Goal: Task Accomplishment & Management: Use online tool/utility

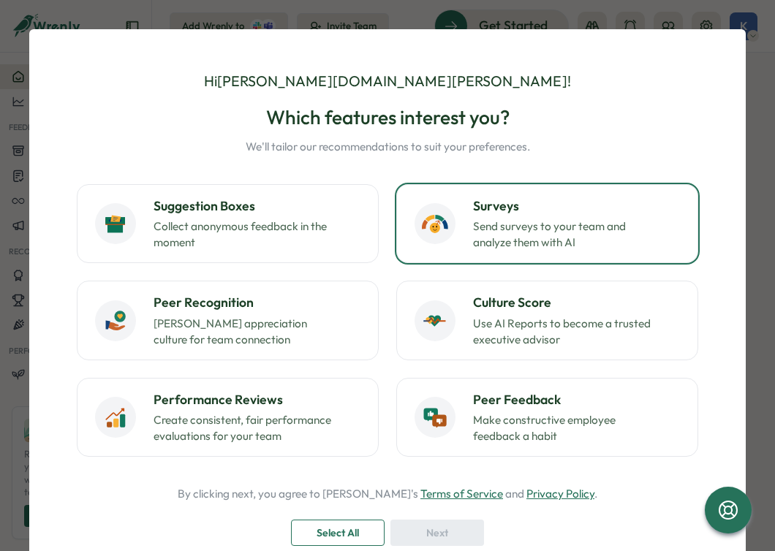
click at [487, 232] on p "Send surveys to your team and analyze them with AI" at bounding box center [564, 235] width 183 height 32
click at [348, 527] on span "Select All" at bounding box center [337, 532] width 42 height 25
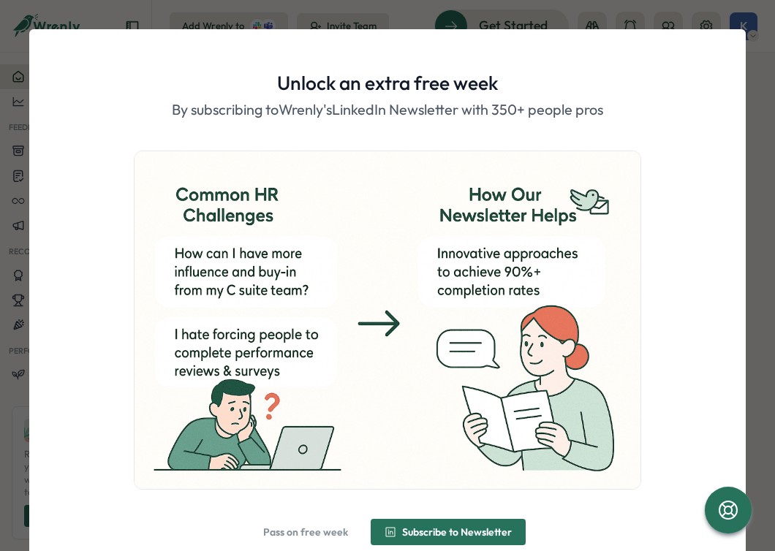
click at [749, 60] on div "Unlock an extra free week By subscribing to Wrenly's LinkedIn Newsletter with 3…" at bounding box center [387, 275] width 775 height 551
click at [271, 527] on span "Pass on free week" at bounding box center [305, 532] width 85 height 10
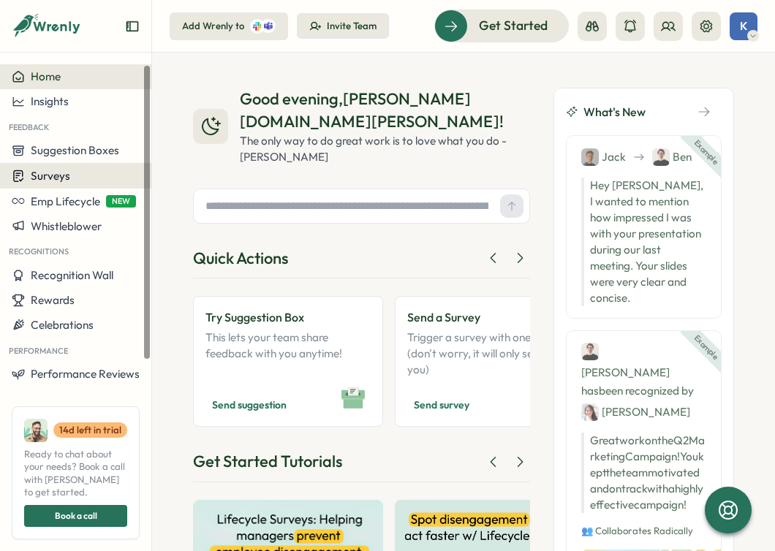
click at [81, 181] on div "Surveys" at bounding box center [76, 176] width 128 height 14
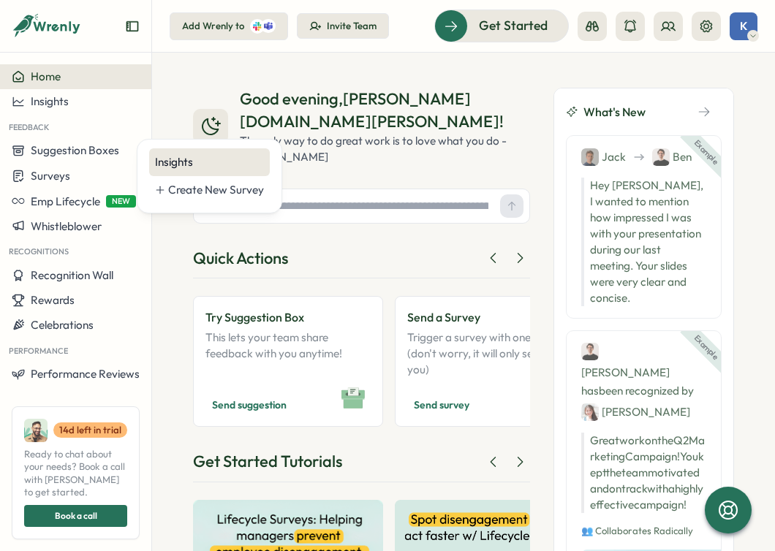
click at [173, 163] on div "Insights" at bounding box center [209, 162] width 109 height 16
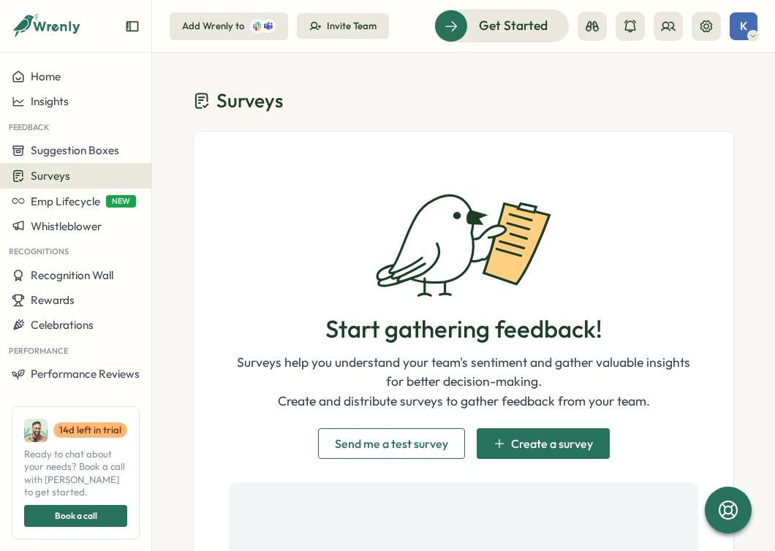
click at [425, 443] on span "Send me a test survey" at bounding box center [391, 444] width 113 height 12
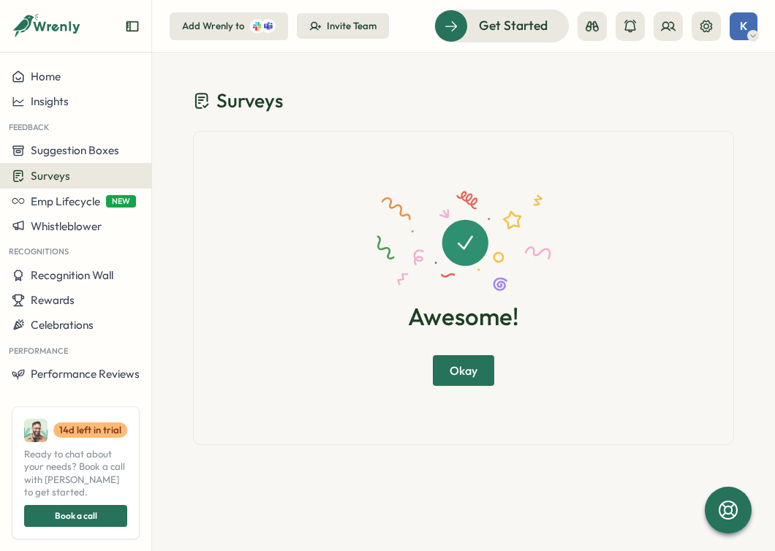
click at [462, 376] on span "Okay" at bounding box center [463, 370] width 28 height 29
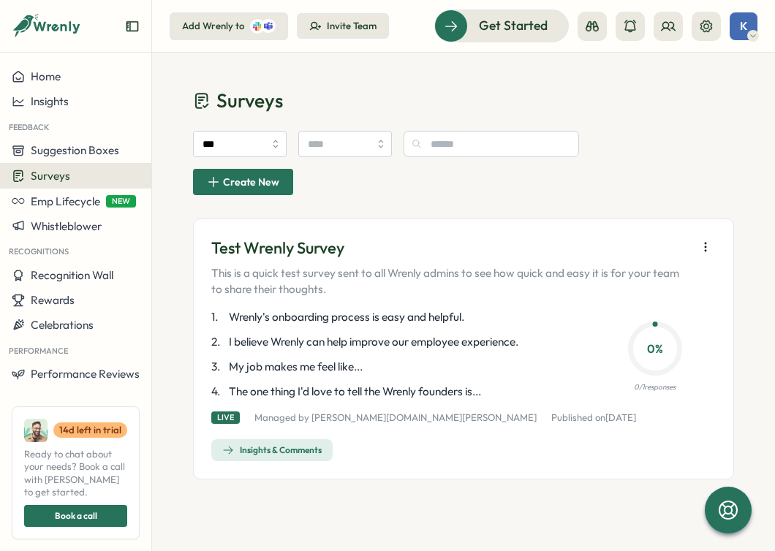
click at [322, 444] on div "Insights & Comments" at bounding box center [271, 450] width 99 height 12
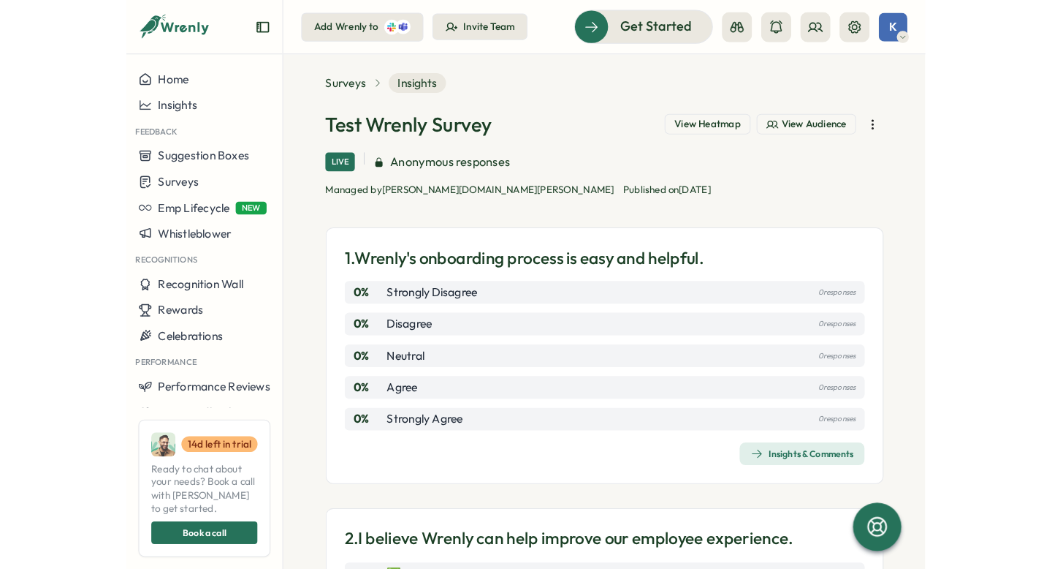
scroll to position [18, 0]
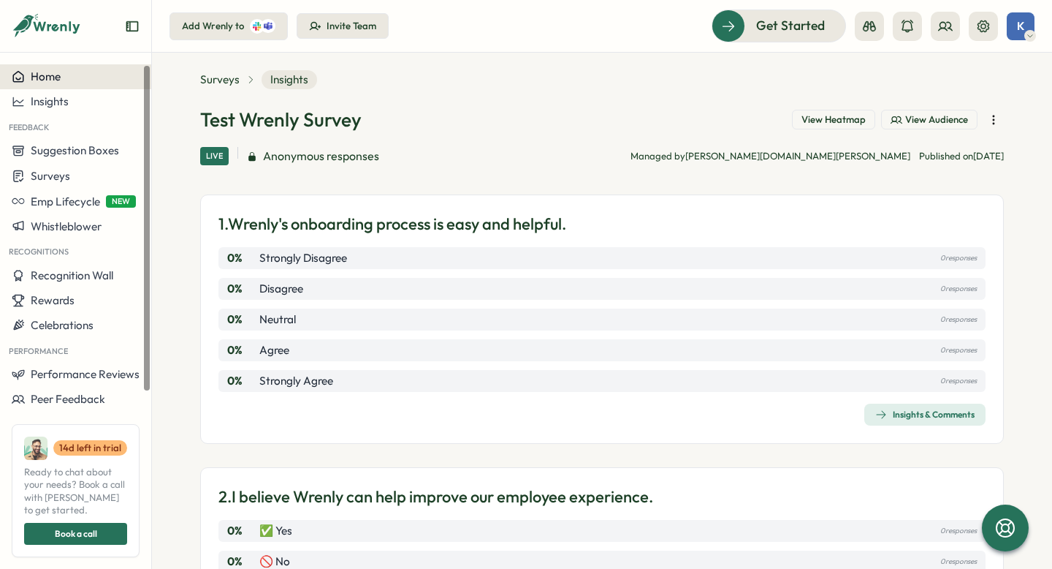
click at [68, 81] on div "Home" at bounding box center [76, 76] width 128 height 13
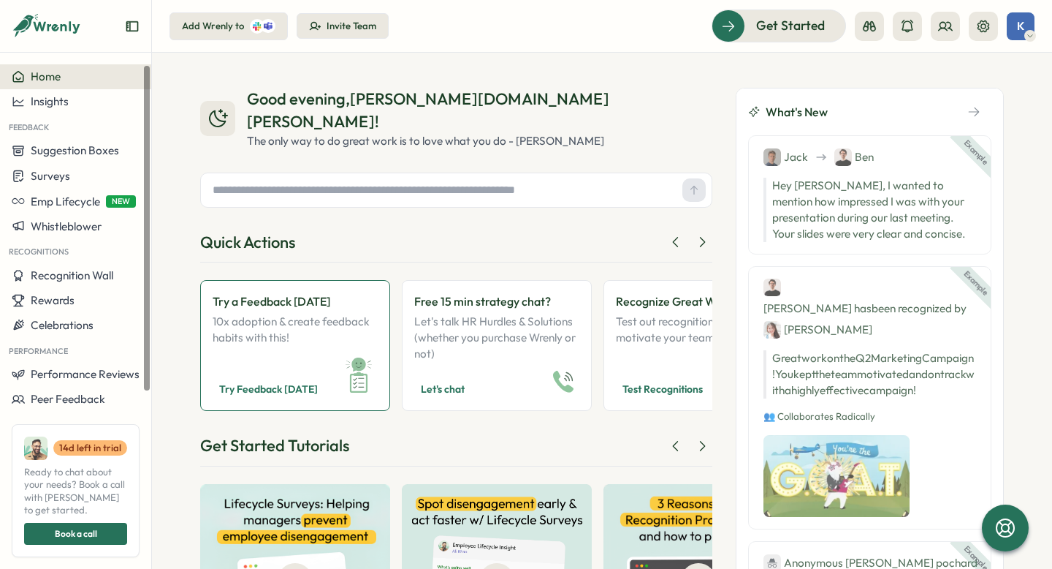
click at [292, 380] on span "Try Feedback Friday" at bounding box center [268, 389] width 99 height 18
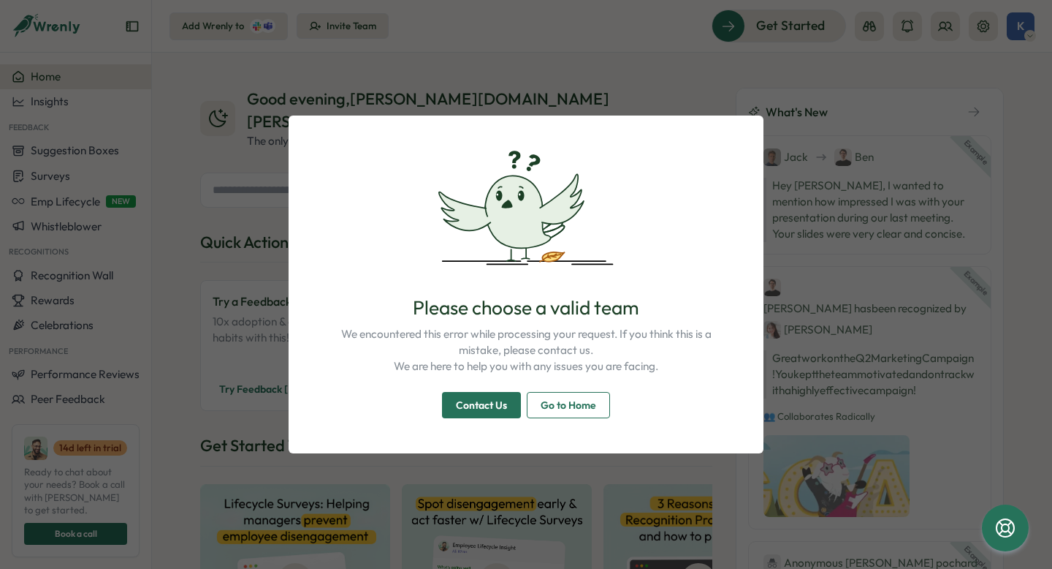
click at [254, 146] on div "Please choose a valid team We encountered this error while processing your requ…" at bounding box center [526, 284] width 1052 height 569
click at [587, 412] on span "Go to Home" at bounding box center [569, 404] width 56 height 25
click at [585, 404] on span "Go to Home" at bounding box center [569, 404] width 56 height 25
click at [560, 403] on span "Go to Home" at bounding box center [569, 404] width 56 height 25
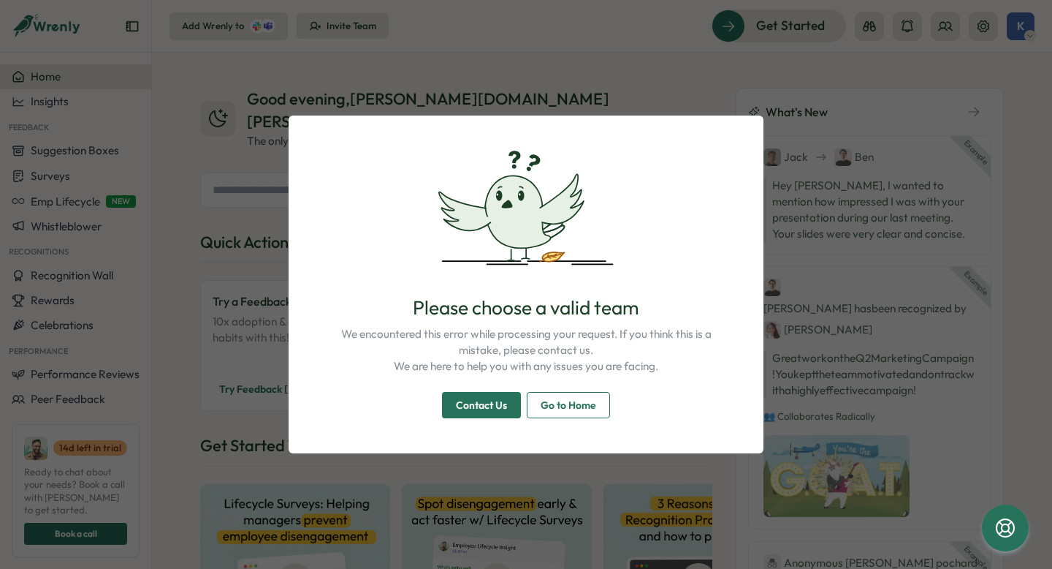
click at [560, 403] on span "Go to Home" at bounding box center [569, 404] width 56 height 25
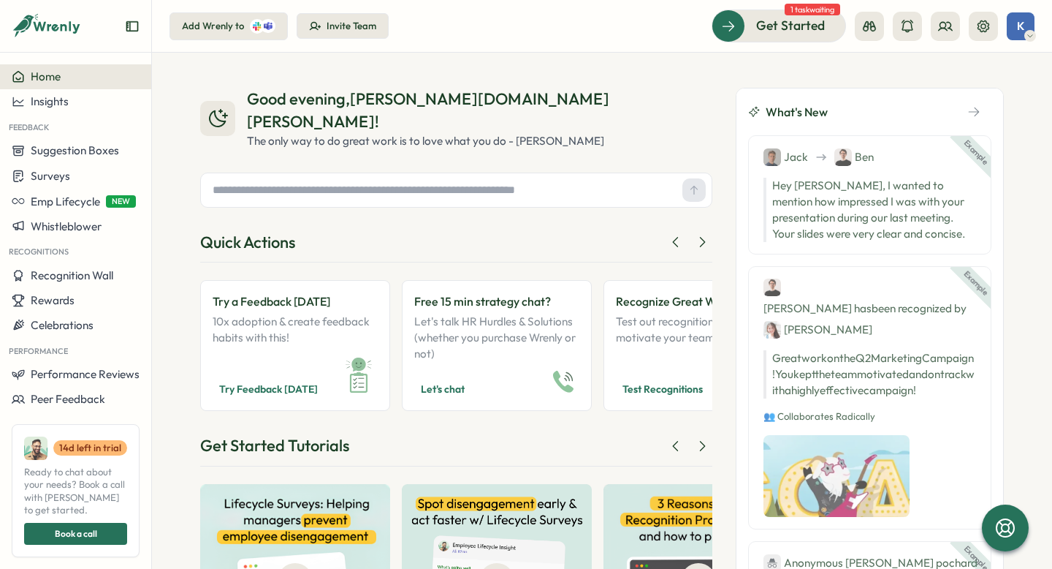
scroll to position [5, 0]
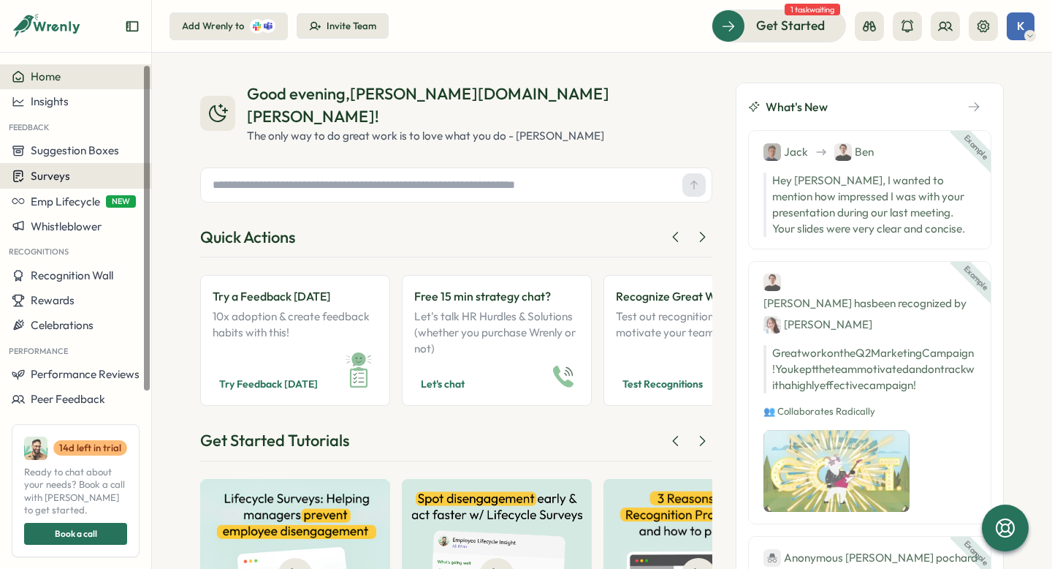
click at [82, 164] on button "Surveys" at bounding box center [75, 176] width 151 height 26
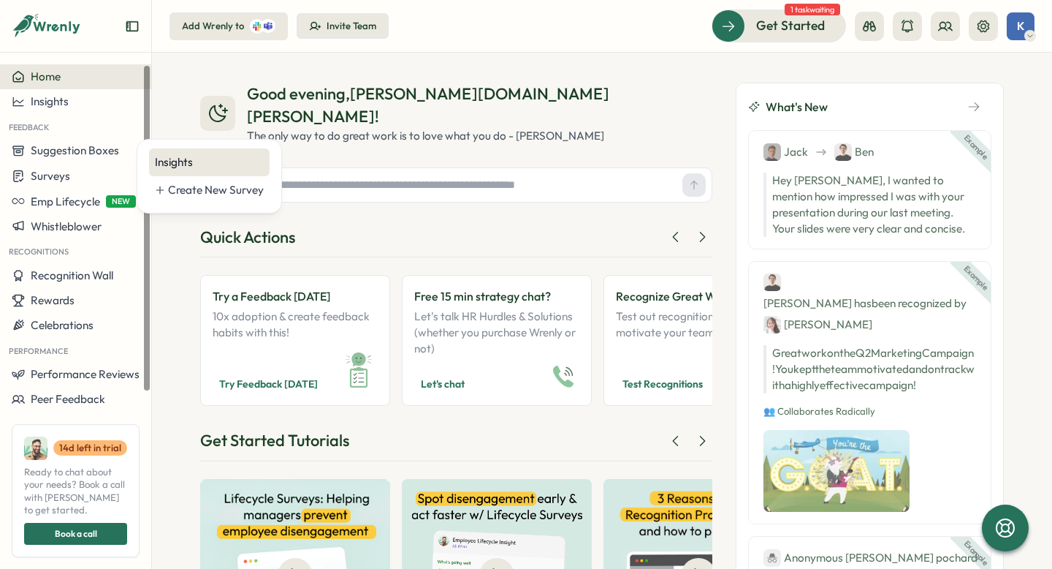
click at [163, 170] on div "Insights" at bounding box center [209, 162] width 109 height 16
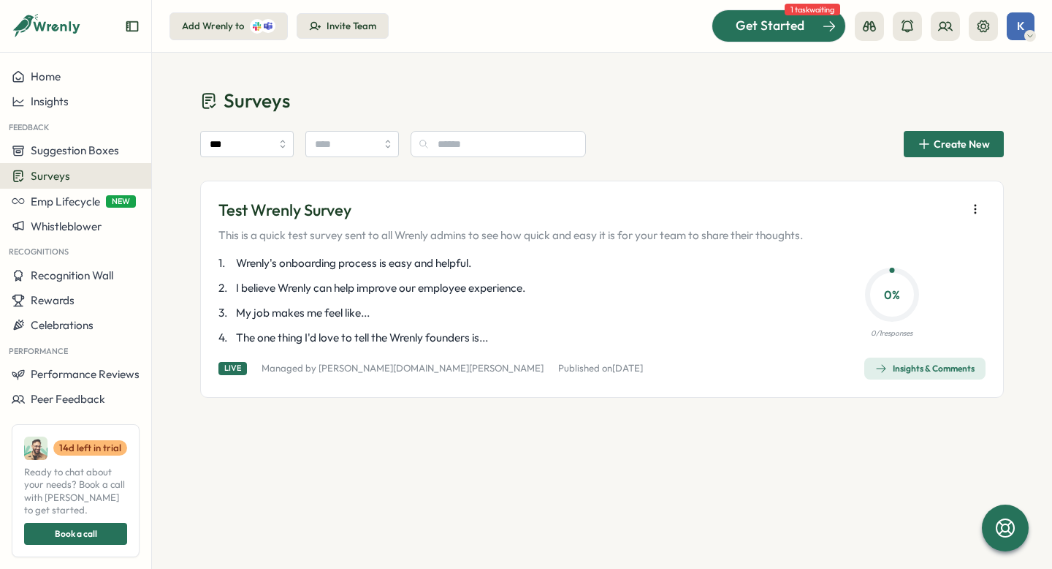
click at [731, 26] on div "Get Started" at bounding box center [770, 25] width 121 height 19
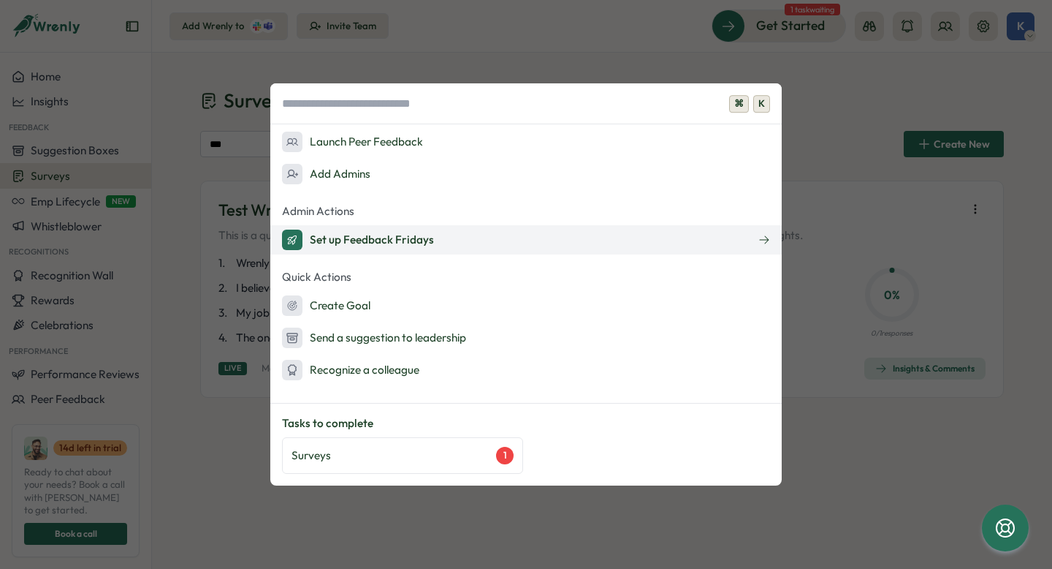
scroll to position [91, 0]
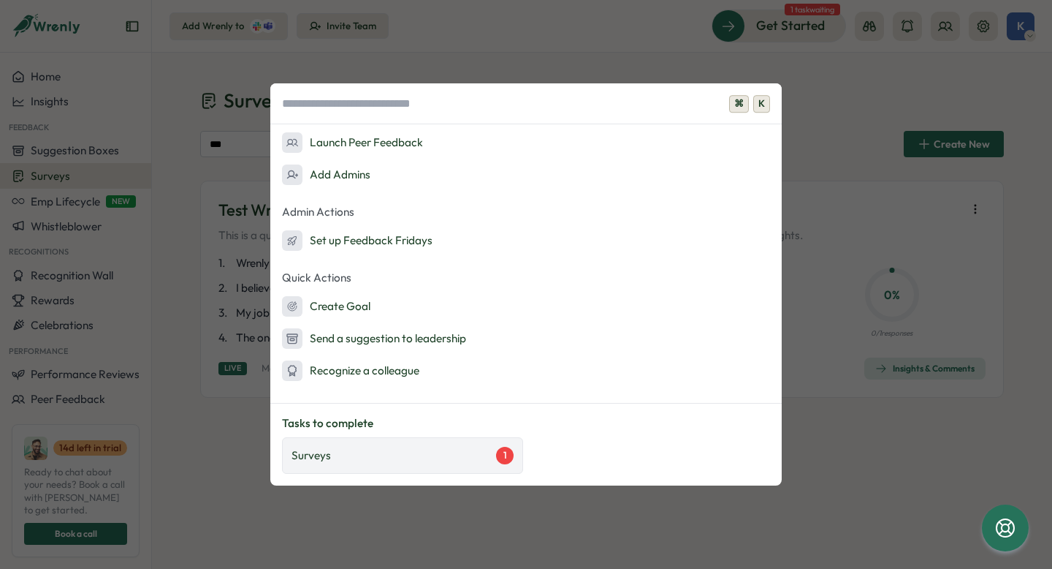
click at [353, 466] on div "Surveys 1" at bounding box center [402, 455] width 241 height 37
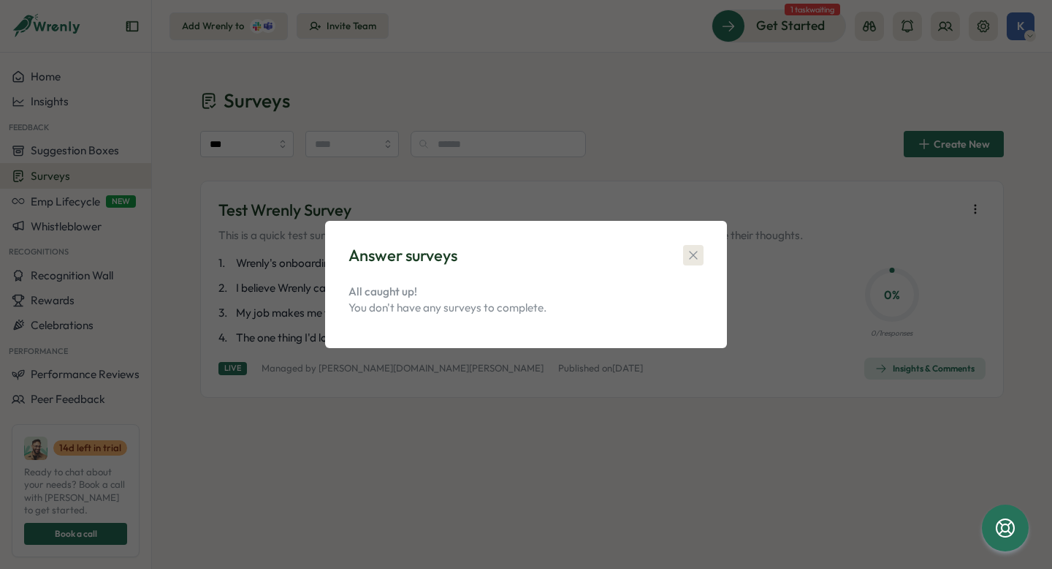
click at [691, 254] on icon "button" at bounding box center [693, 255] width 15 height 15
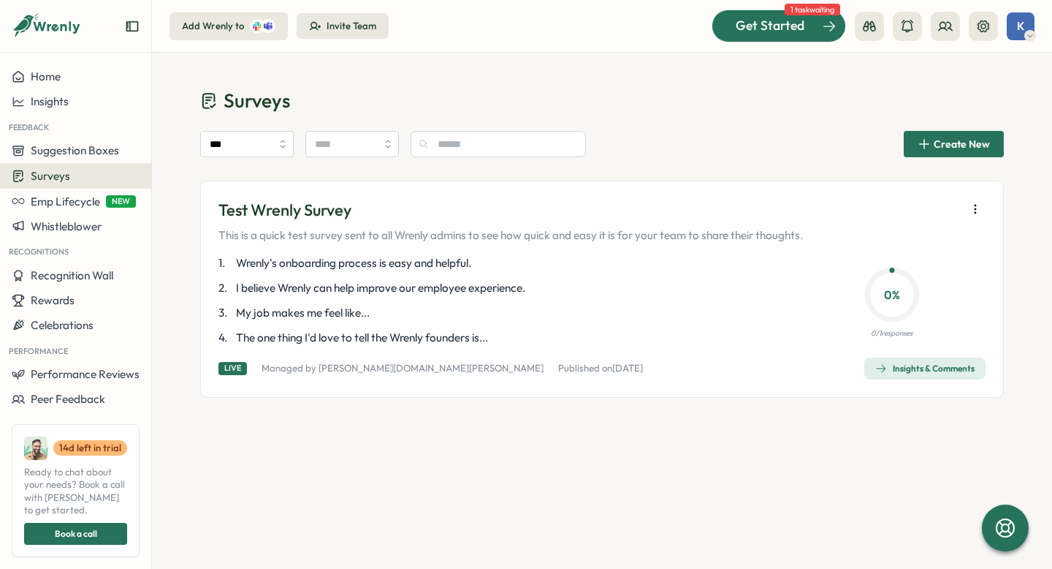
click at [781, 36] on div at bounding box center [779, 25] width 133 height 31
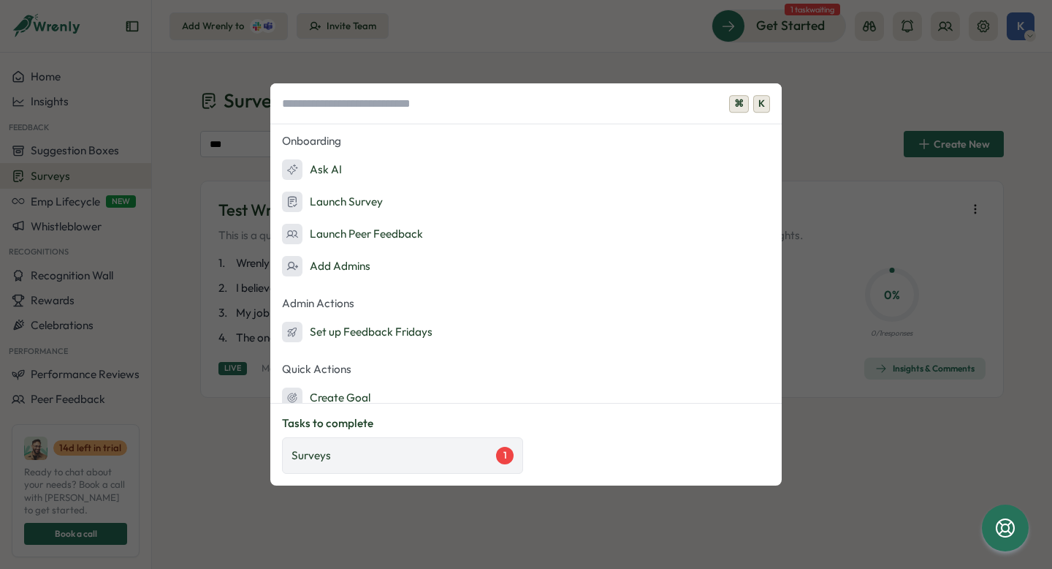
click at [433, 452] on div "Surveys 1" at bounding box center [403, 456] width 222 height 18
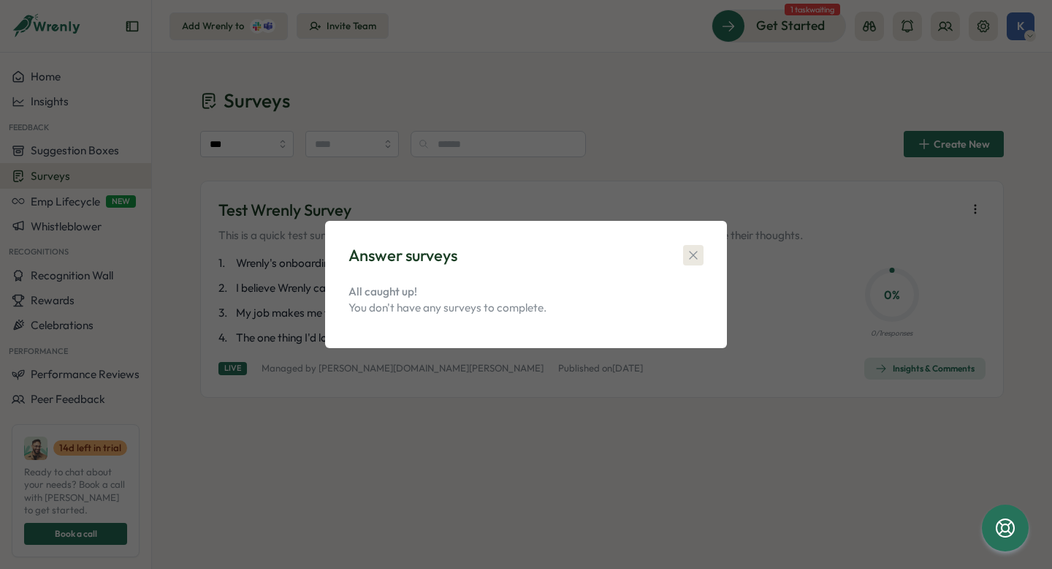
click at [702, 253] on button "button" at bounding box center [693, 255] width 20 height 20
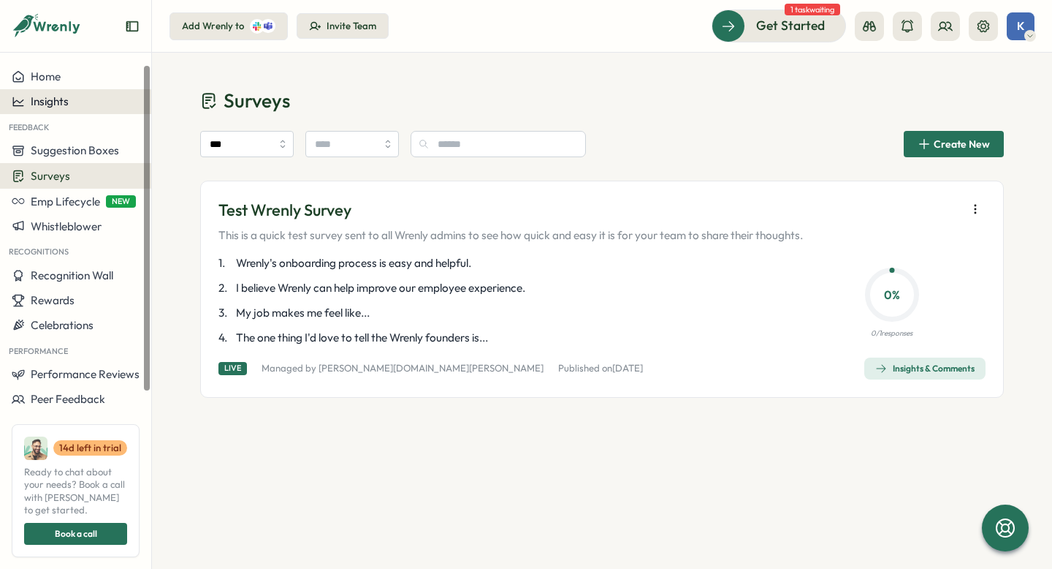
click at [72, 107] on div "Insights" at bounding box center [76, 101] width 128 height 13
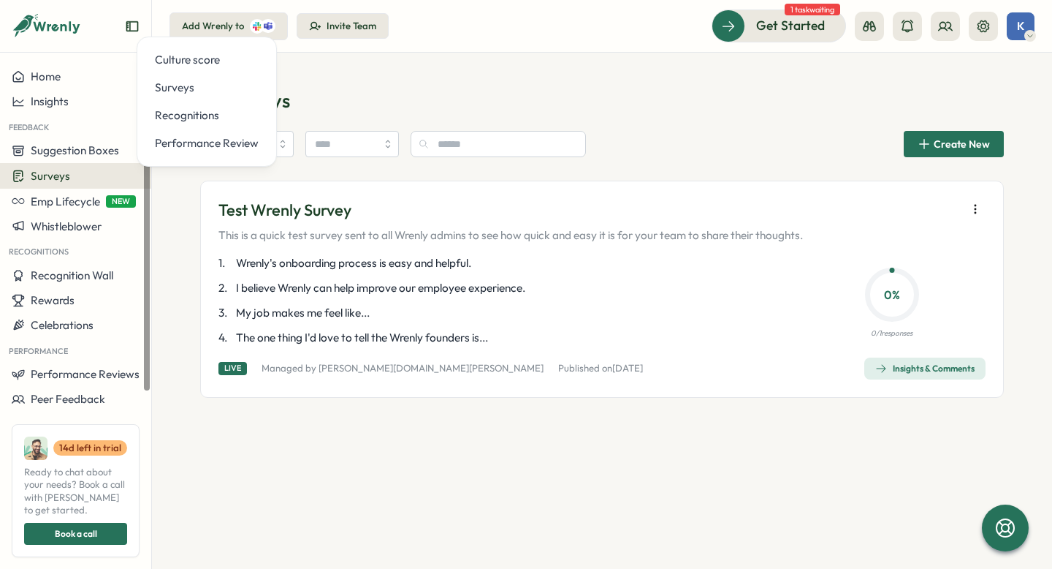
click at [141, 94] on div "Culture score Surveys Recognitions Performance Review" at bounding box center [207, 102] width 140 height 130
click at [159, 99] on div "Surveys" at bounding box center [206, 88] width 115 height 28
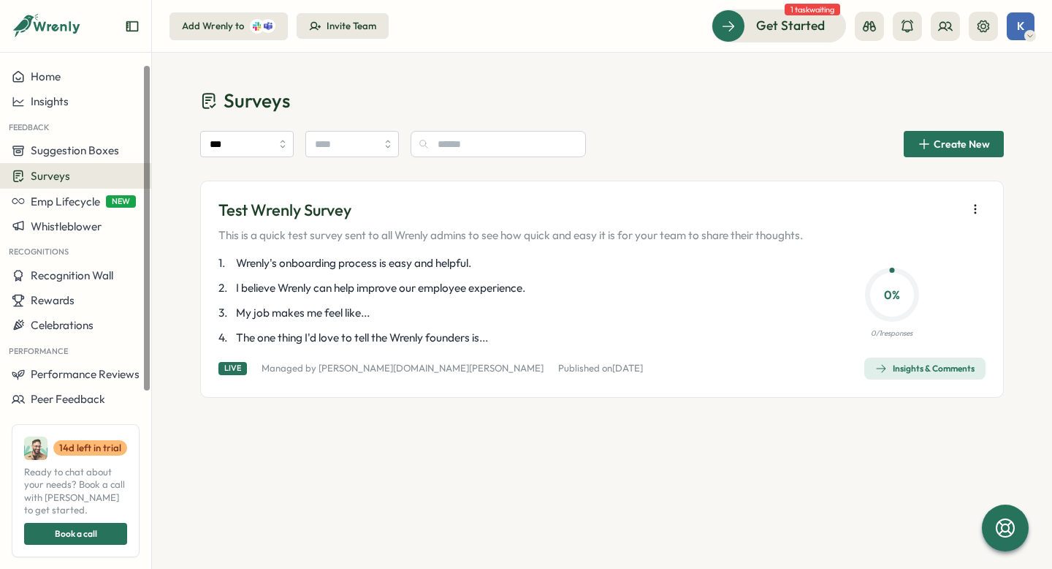
click at [916, 140] on button "Create New" at bounding box center [954, 144] width 100 height 26
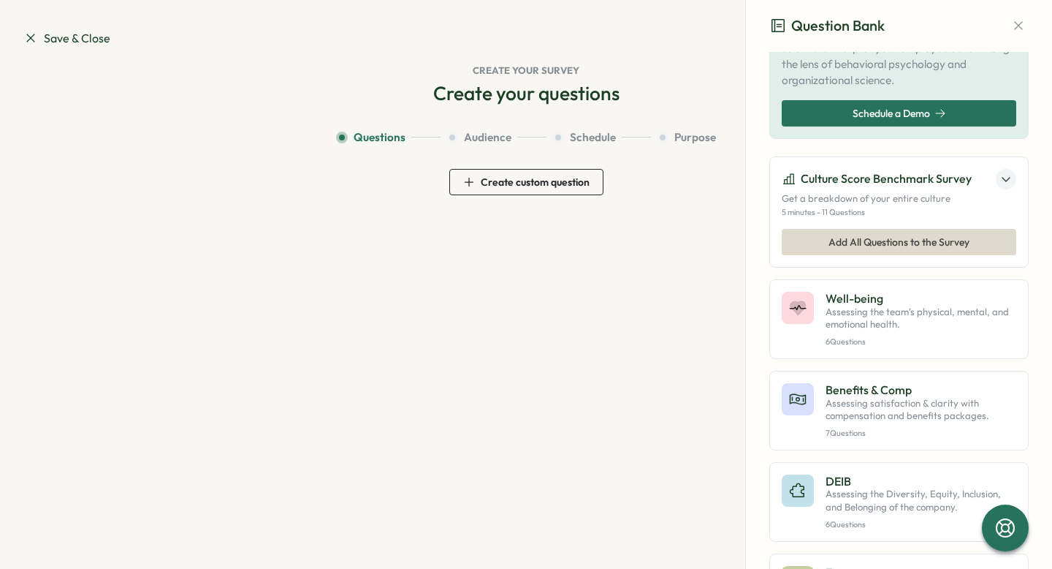
scroll to position [100, 0]
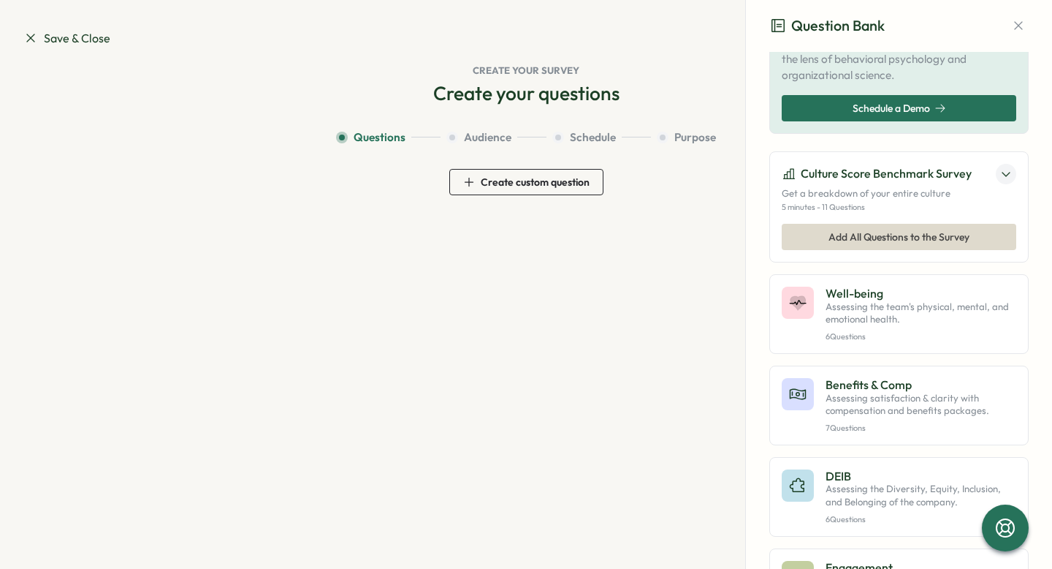
click at [866, 249] on span "Add All Questions to the Survey" at bounding box center [899, 236] width 141 height 25
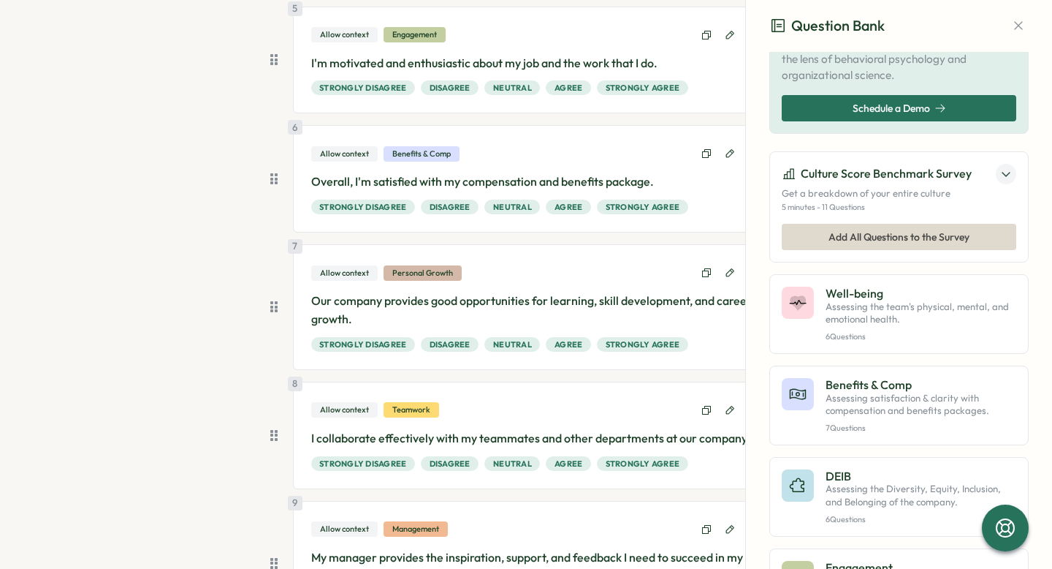
scroll to position [1093, 0]
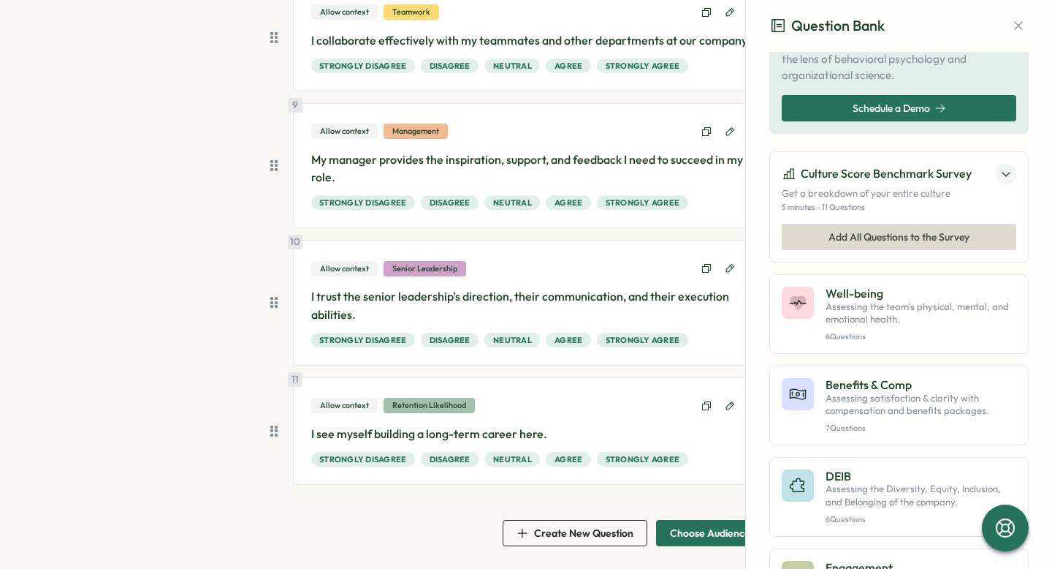
click at [689, 536] on span "Choose Audience" at bounding box center [710, 533] width 80 height 10
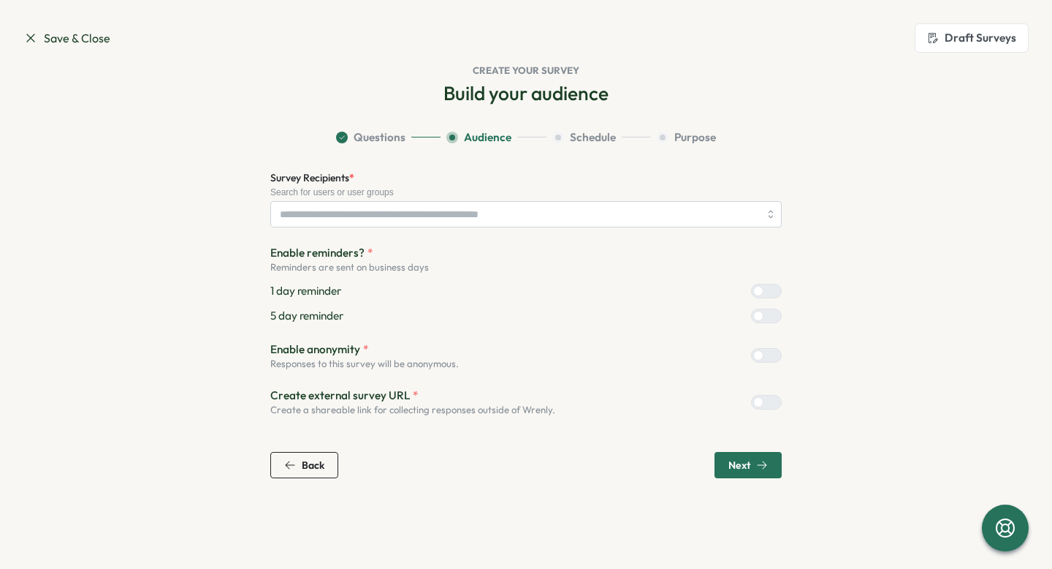
scroll to position [0, 0]
click at [426, 221] on input "Survey Recipients *" at bounding box center [519, 214] width 479 height 25
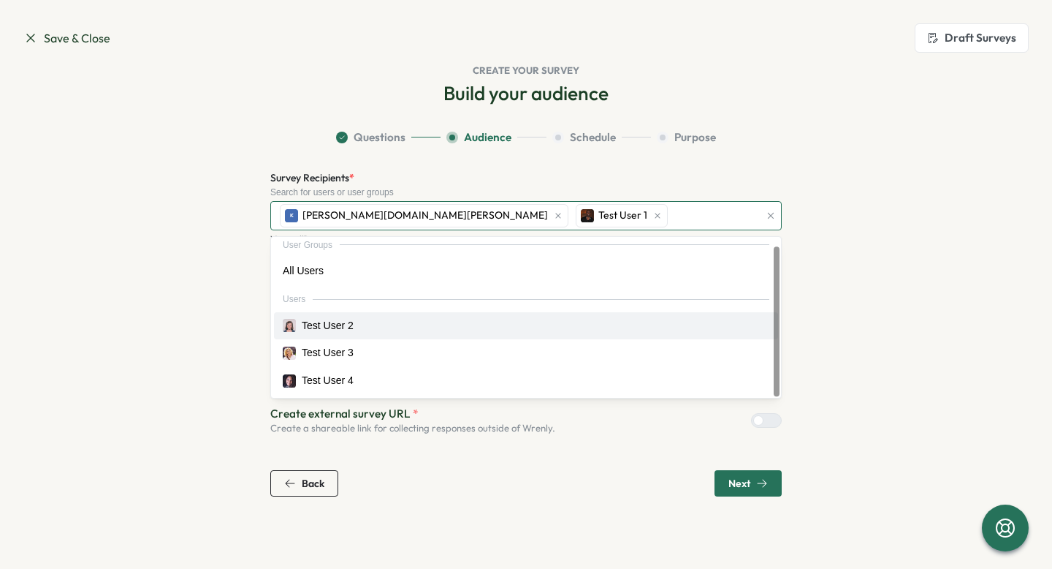
scroll to position [9, 0]
click at [210, 280] on section "Questions Audience Schedule Purpose Survey Recipients * Search for users or use…" at bounding box center [525, 312] width 935 height 367
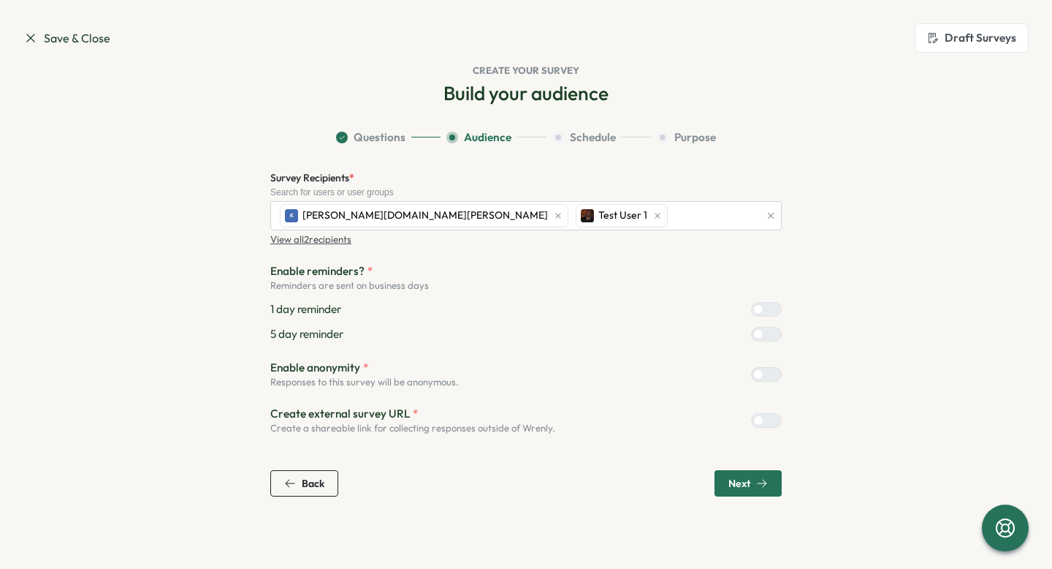
click at [723, 474] on button "Next" at bounding box center [748, 483] width 67 height 26
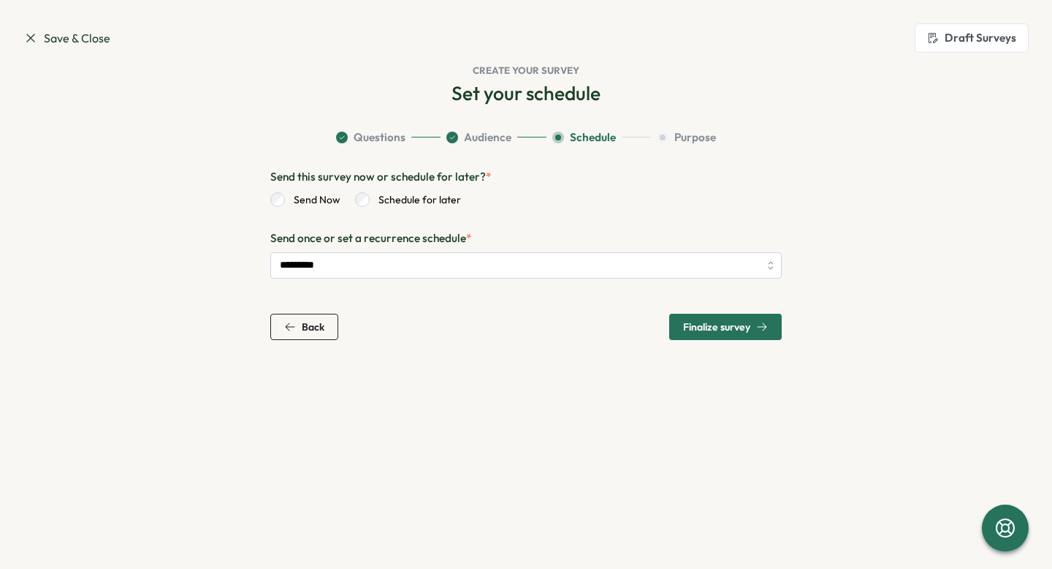
click at [708, 331] on span "Finalize survey" at bounding box center [716, 327] width 67 height 10
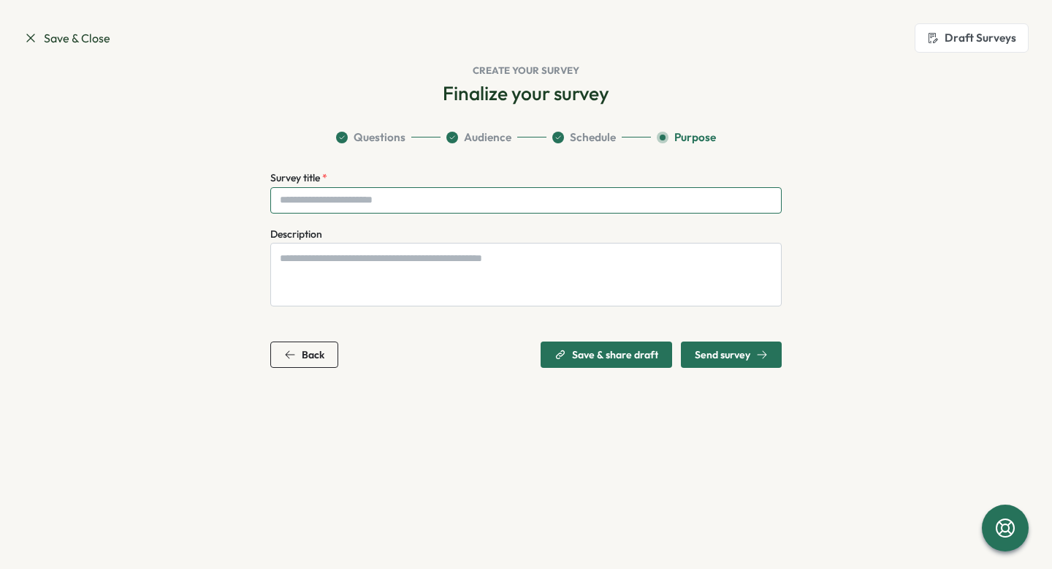
click at [468, 202] on input "Survey title *" at bounding box center [526, 200] width 512 height 26
type input "******"
click at [723, 363] on span "Send survey" at bounding box center [731, 354] width 73 height 25
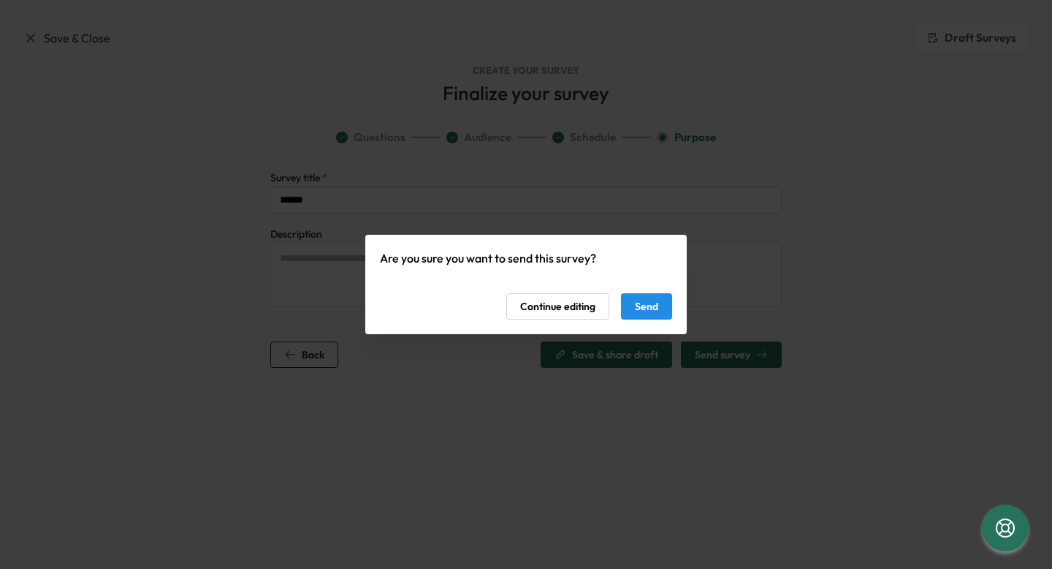
click at [658, 318] on span "Send" at bounding box center [646, 306] width 23 height 25
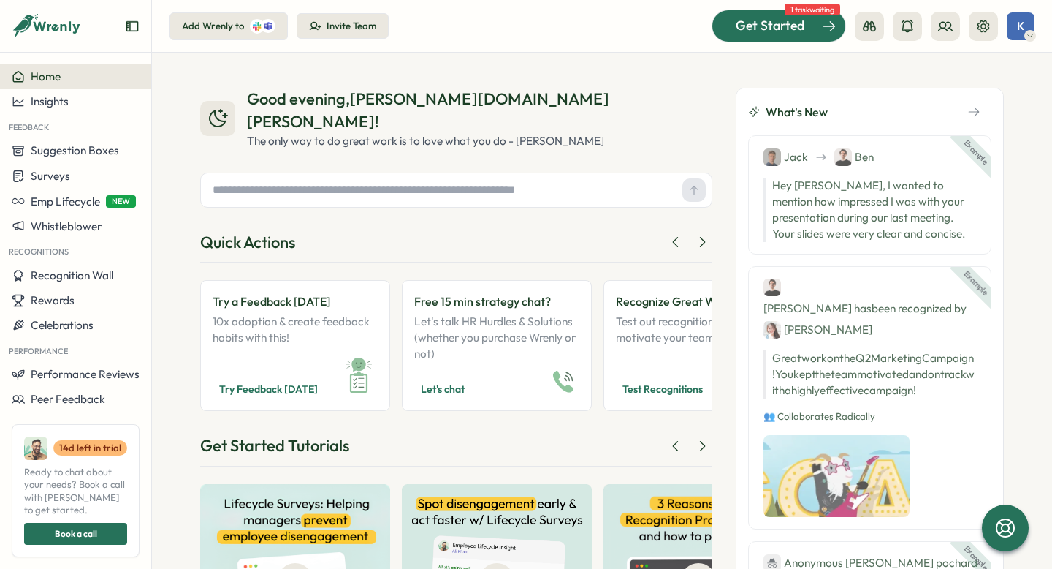
click at [758, 38] on div at bounding box center [779, 25] width 133 height 31
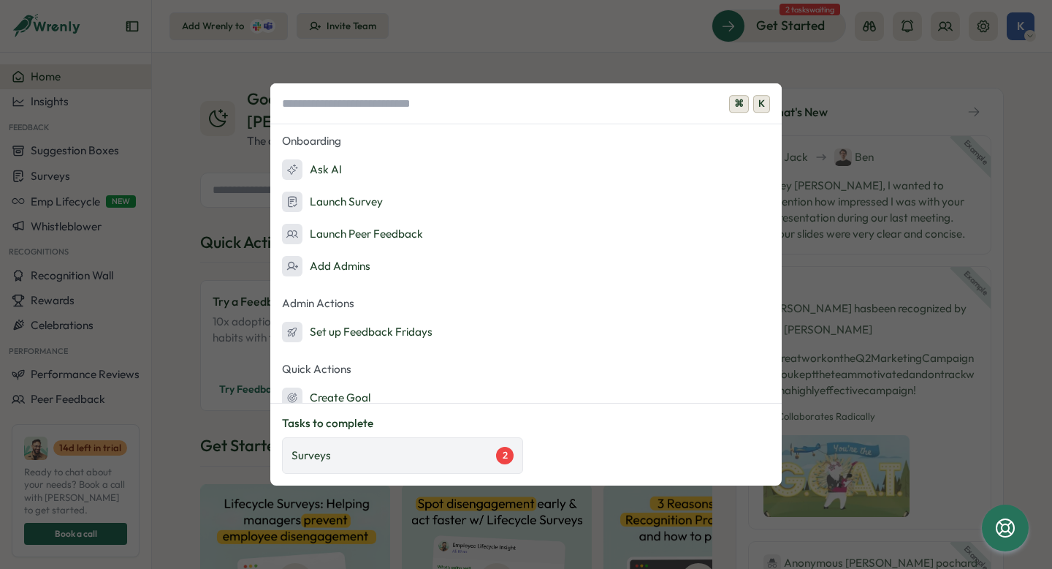
click at [464, 439] on div "Surveys 2" at bounding box center [402, 455] width 241 height 37
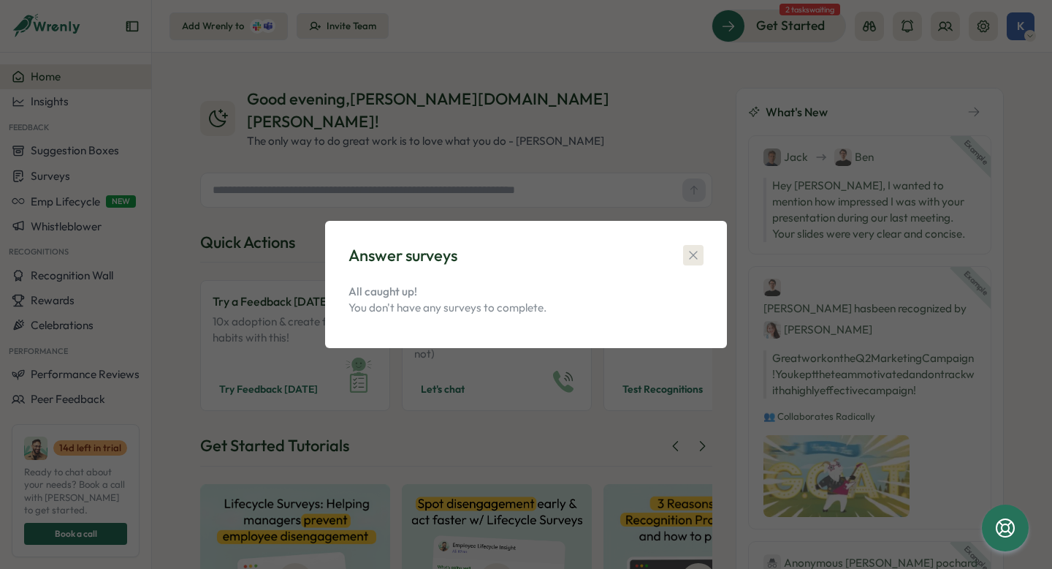
click at [694, 258] on icon "button" at bounding box center [693, 255] width 15 height 15
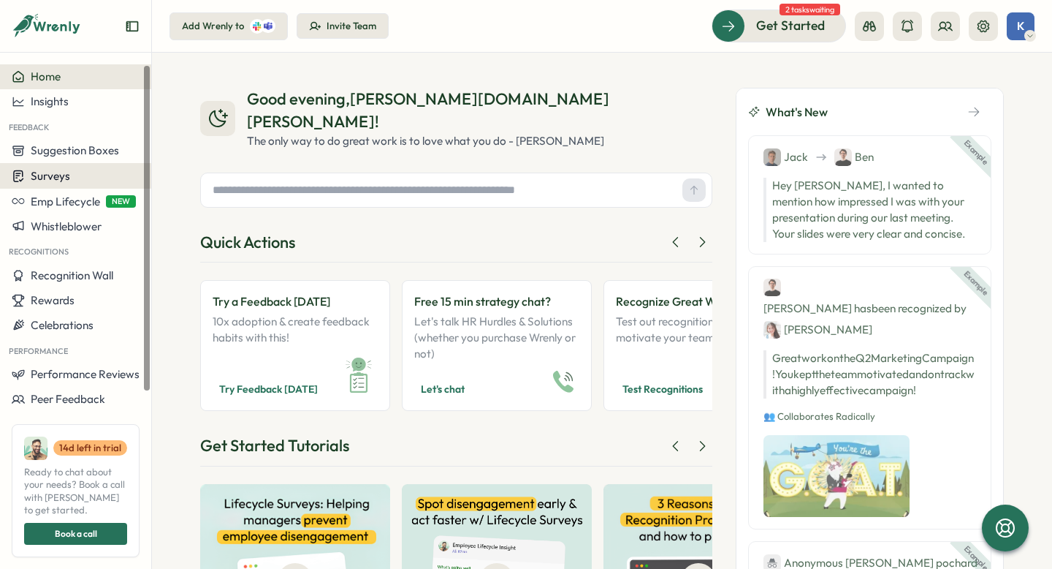
click at [75, 183] on button "Surveys" at bounding box center [75, 176] width 151 height 26
click at [60, 179] on span "Surveys" at bounding box center [50, 176] width 39 height 14
click at [106, 178] on div "Surveys" at bounding box center [76, 176] width 128 height 14
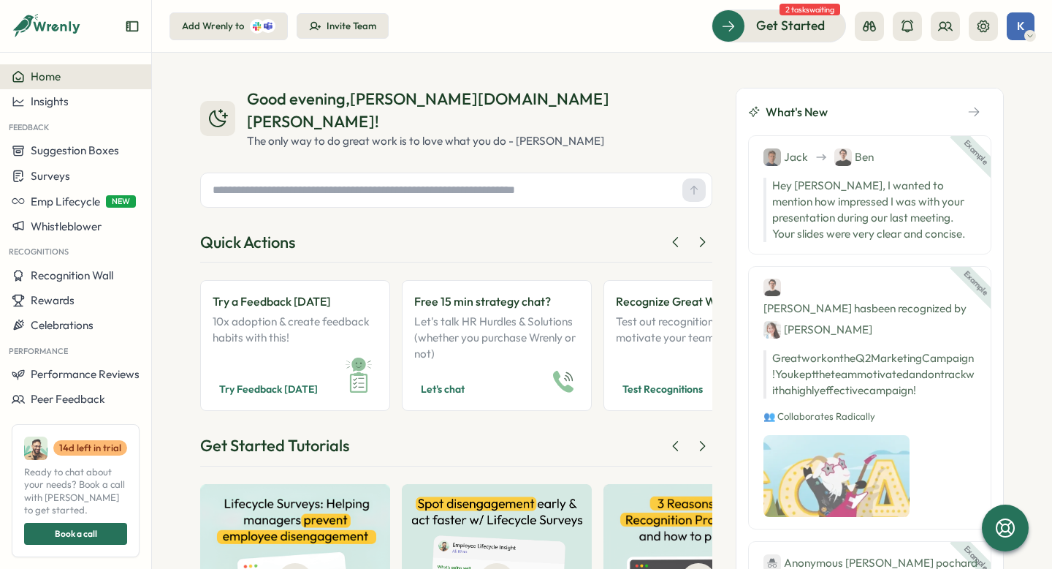
click at [341, 262] on div "Try a Feedback Friday 10x adoption & create feedback habits with this! Try Feed…" at bounding box center [456, 336] width 512 height 148
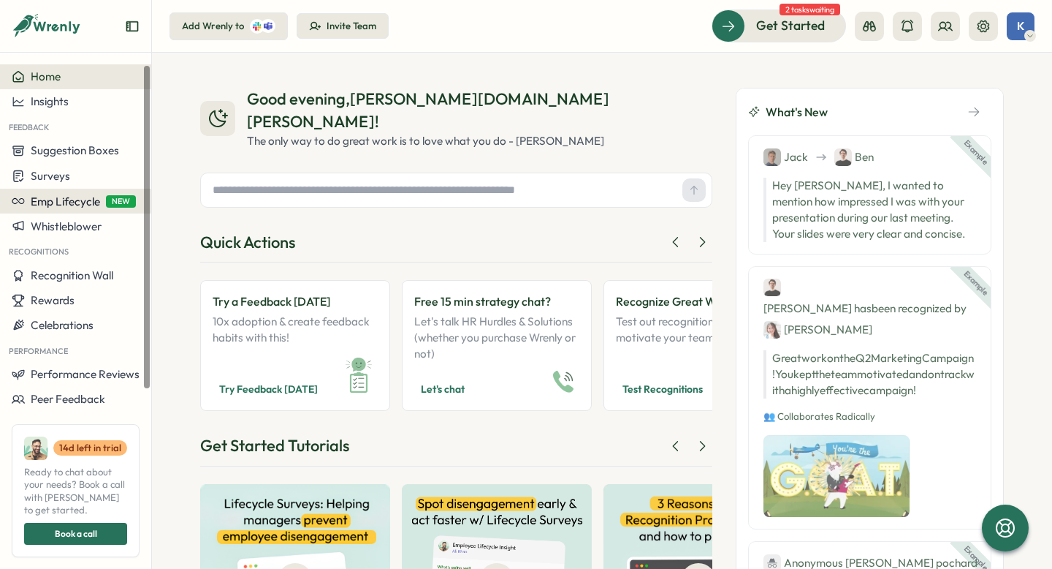
click at [95, 208] on button "Emp Lifecycle NEW" at bounding box center [75, 201] width 151 height 25
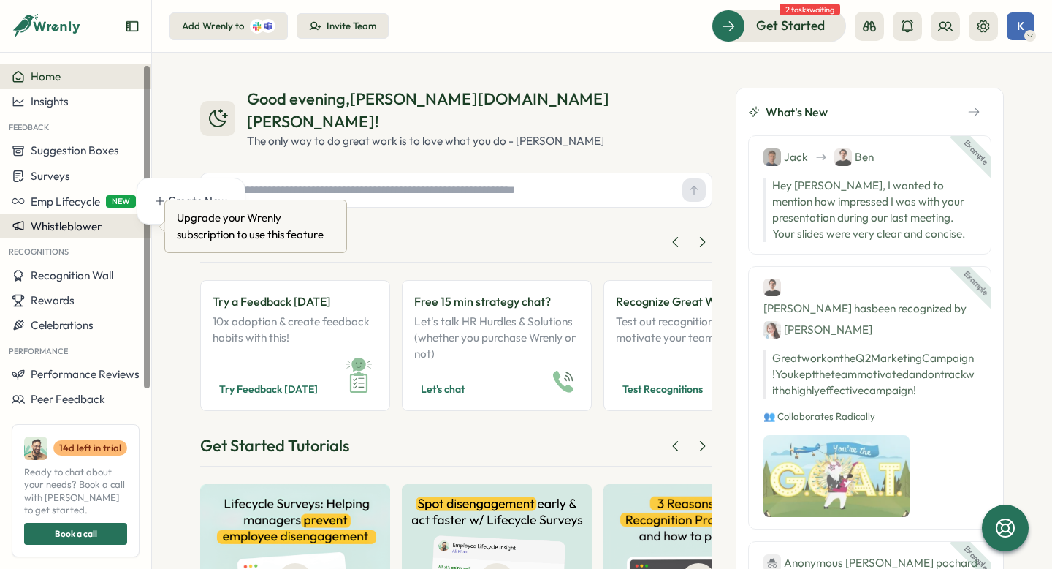
click at [87, 225] on span "Whistleblower" at bounding box center [66, 226] width 71 height 14
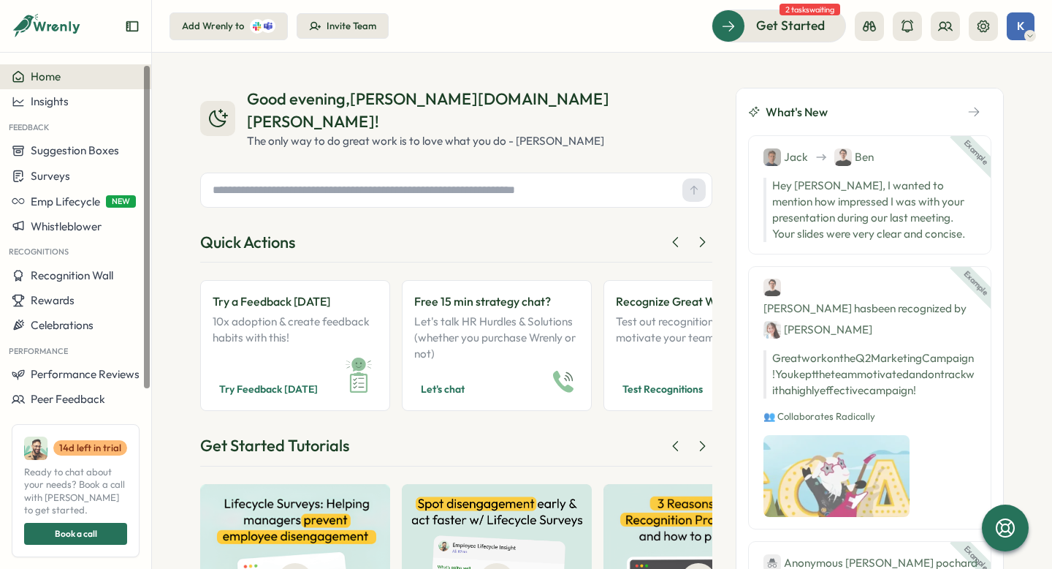
click at [64, 121] on div "Feedback" at bounding box center [75, 126] width 151 height 24
click at [64, 109] on button "Insights" at bounding box center [75, 101] width 151 height 25
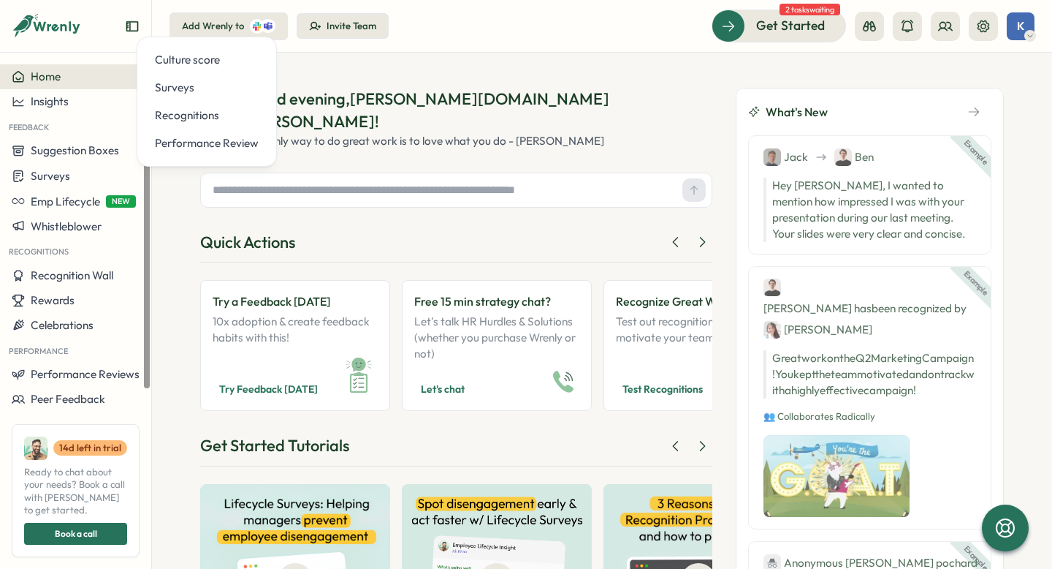
click at [363, 233] on div "Quick Actions" at bounding box center [456, 247] width 512 height 32
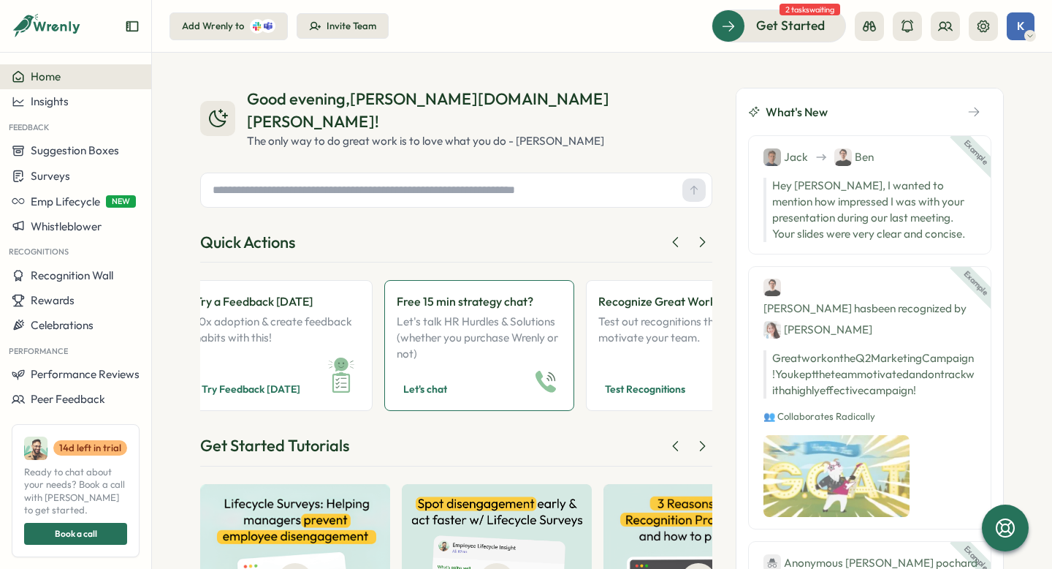
scroll to position [0, 20]
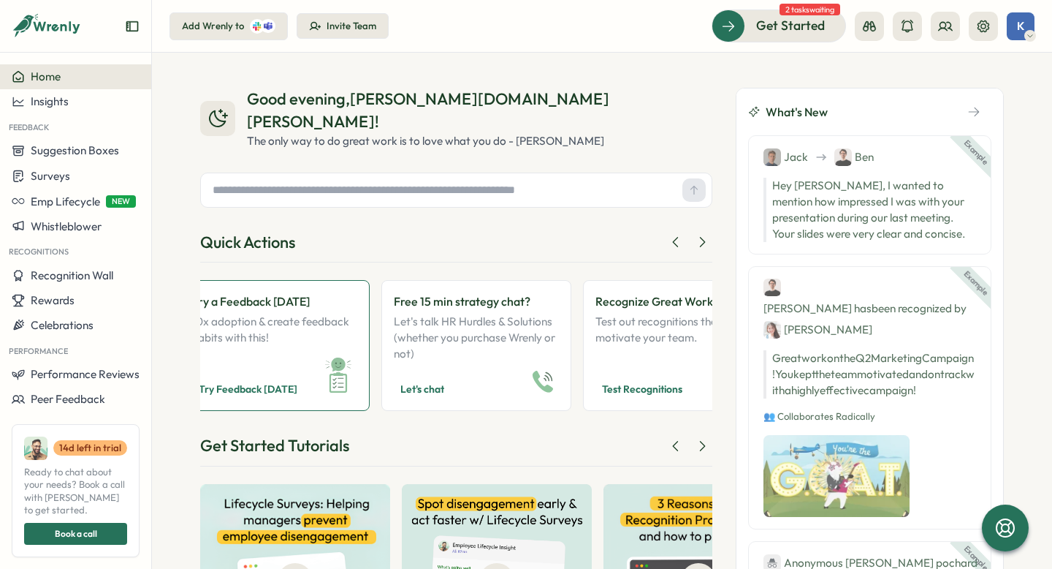
click at [263, 380] on span "Try Feedback [DATE]" at bounding box center [248, 389] width 99 height 18
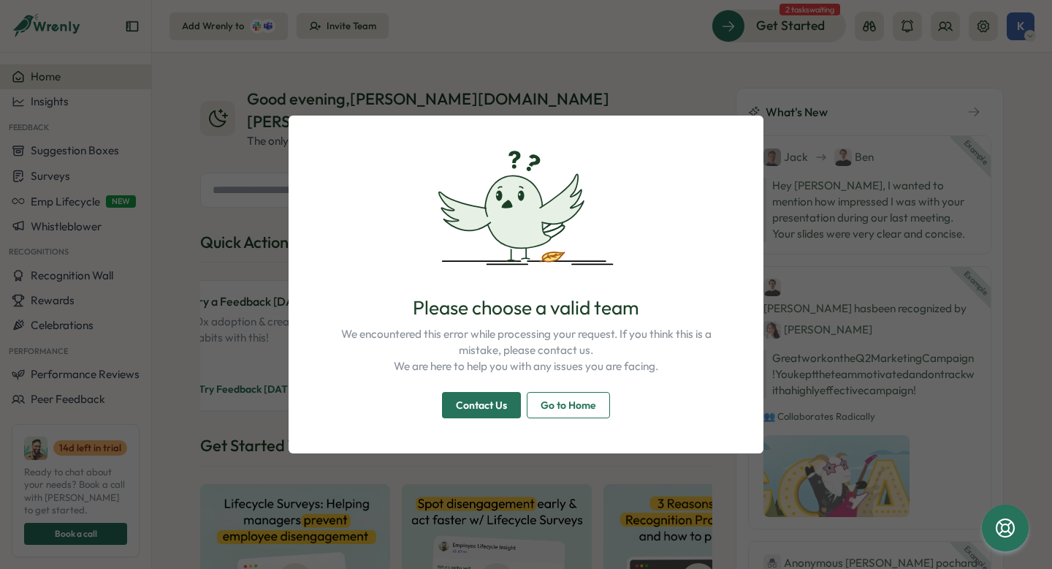
click at [635, 101] on div "Please choose a valid team We encountered this error while processing your requ…" at bounding box center [526, 284] width 1052 height 569
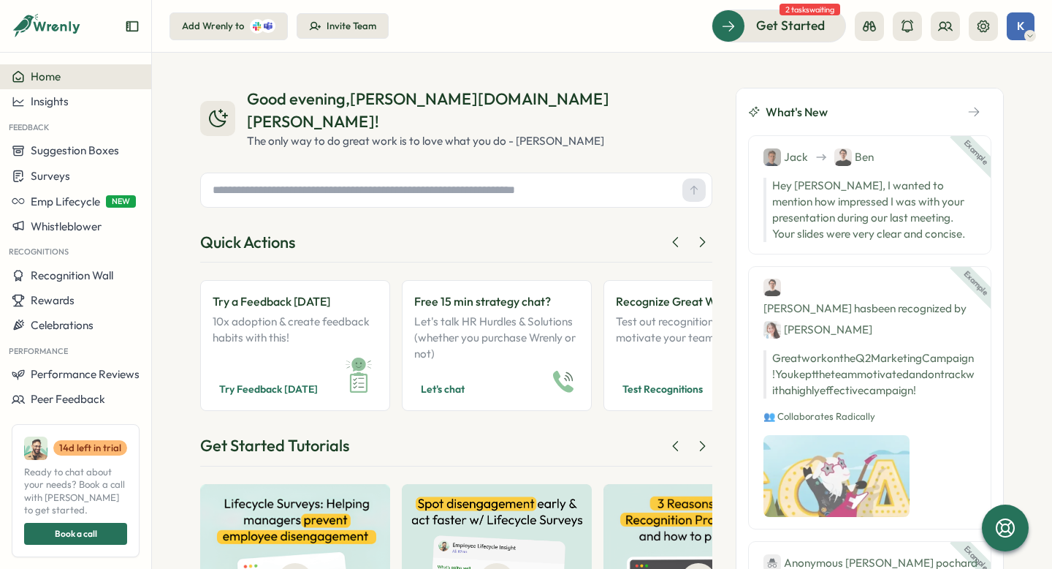
scroll to position [120, 0]
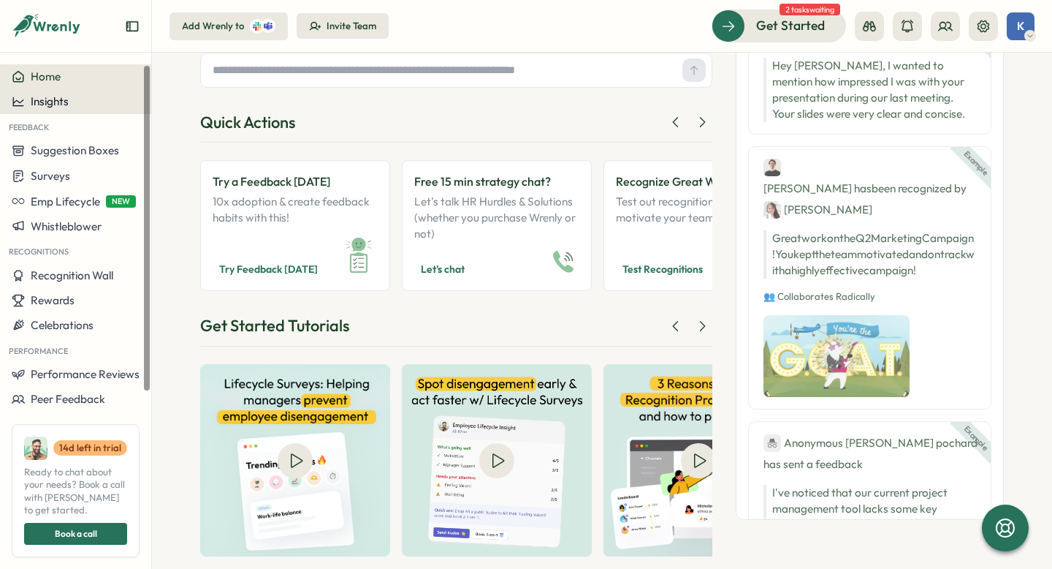
click at [88, 107] on div "Insights" at bounding box center [76, 101] width 128 height 13
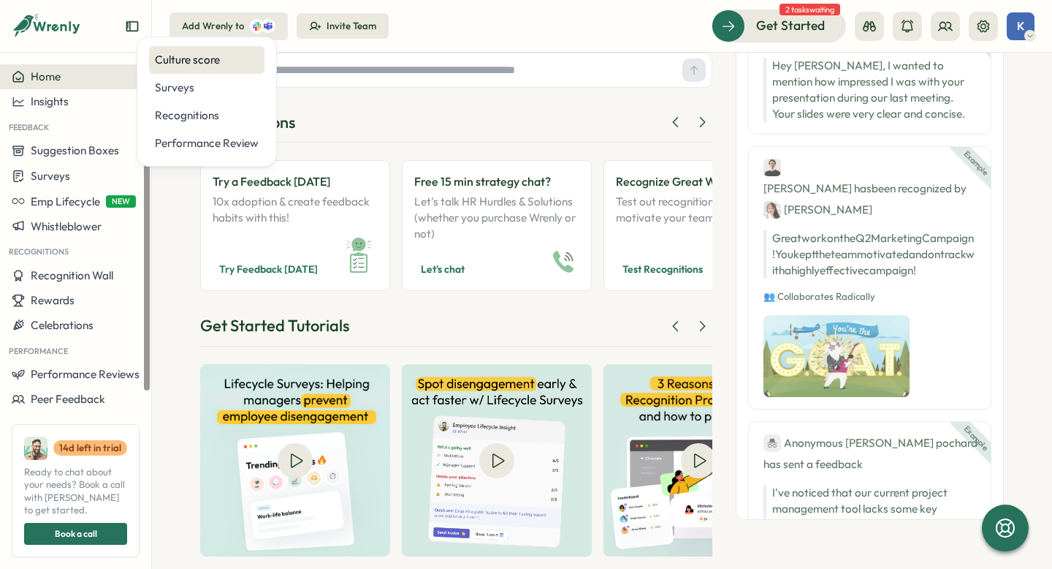
click at [189, 58] on div "Culture score" at bounding box center [207, 60] width 104 height 16
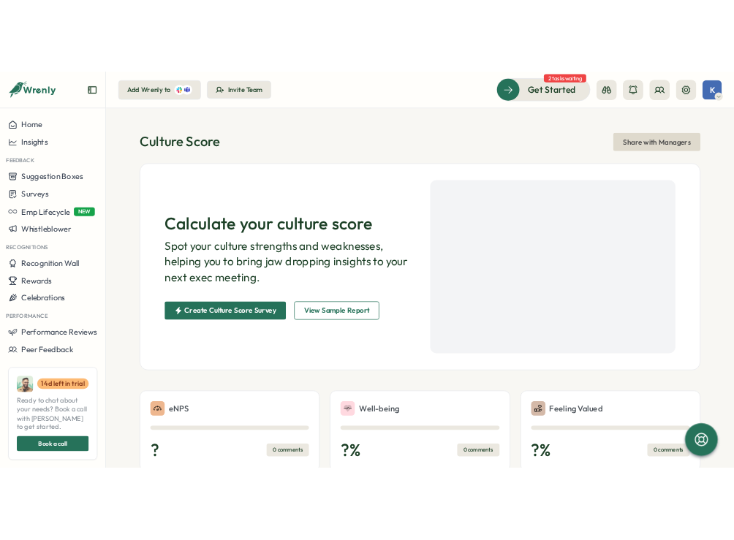
scroll to position [7, 0]
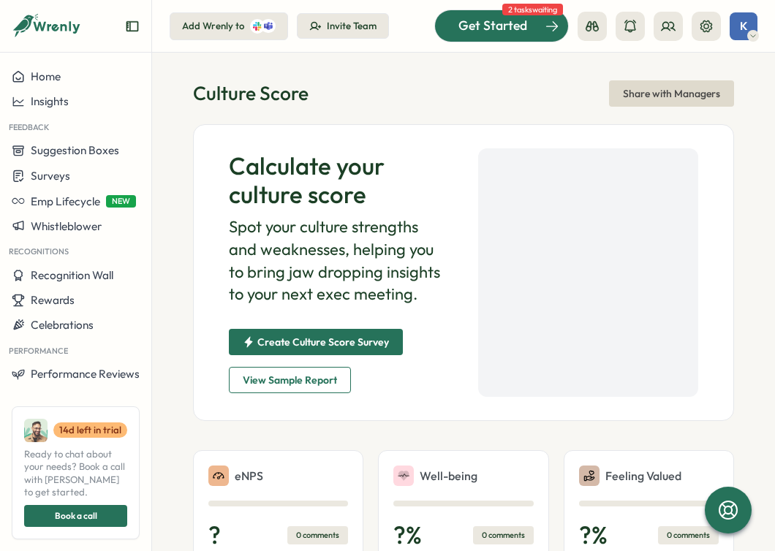
click at [520, 18] on span "Get Started" at bounding box center [492, 25] width 69 height 19
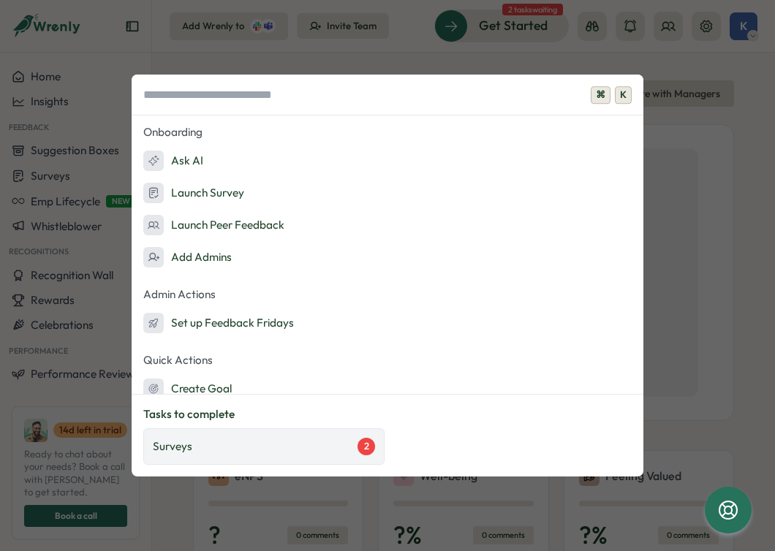
click at [322, 432] on div "Surveys 2" at bounding box center [263, 446] width 241 height 37
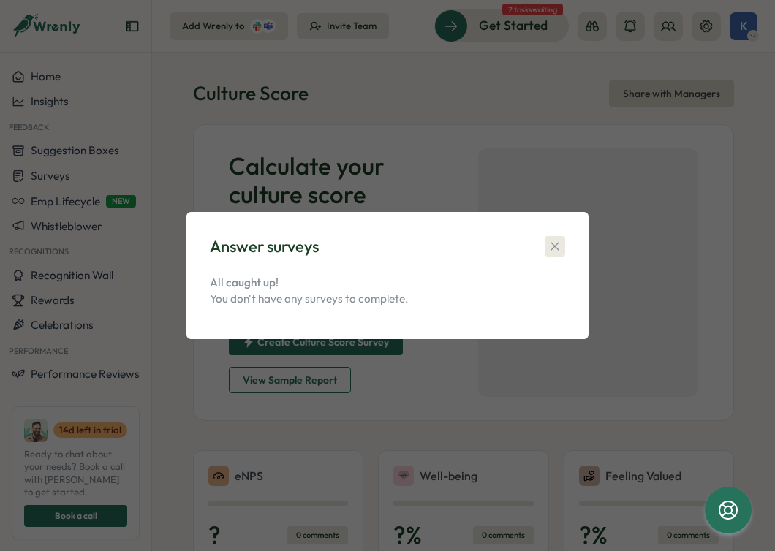
click at [558, 240] on icon "button" at bounding box center [554, 246] width 15 height 15
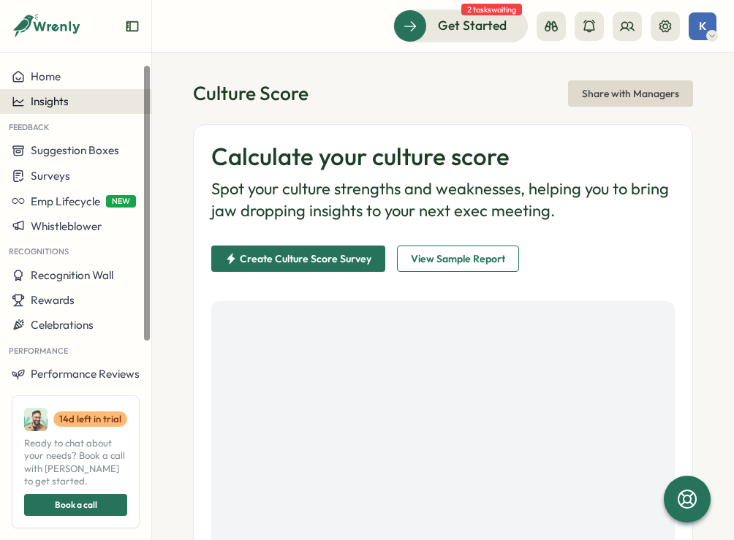
click at [59, 97] on span "Insights" at bounding box center [50, 101] width 38 height 14
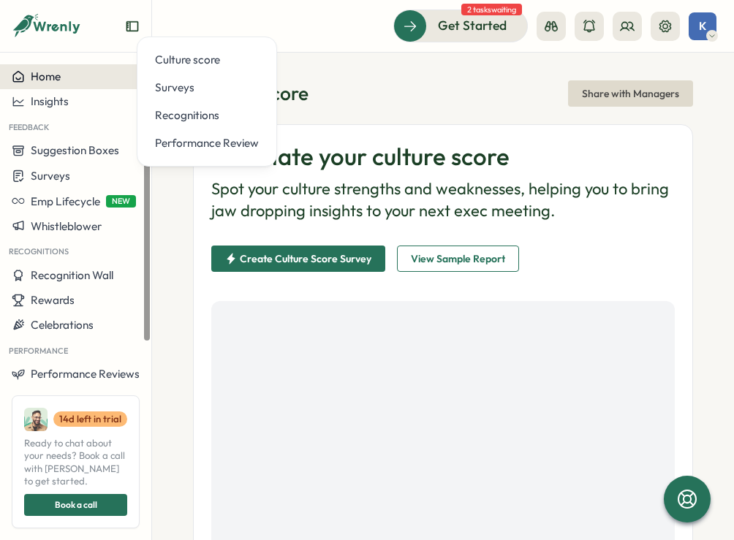
click at [59, 80] on span "Home" at bounding box center [46, 76] width 30 height 14
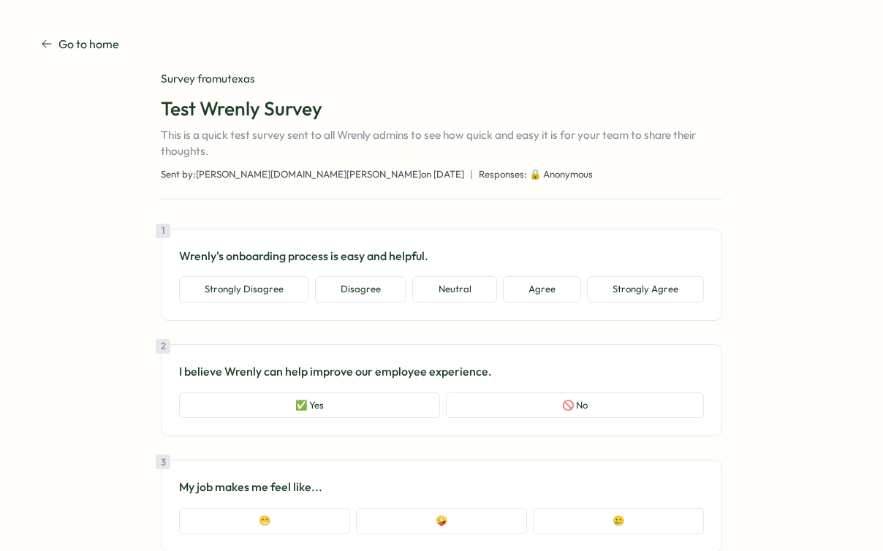
type textarea "*"
click at [91, 46] on p "Go to home" at bounding box center [88, 44] width 61 height 18
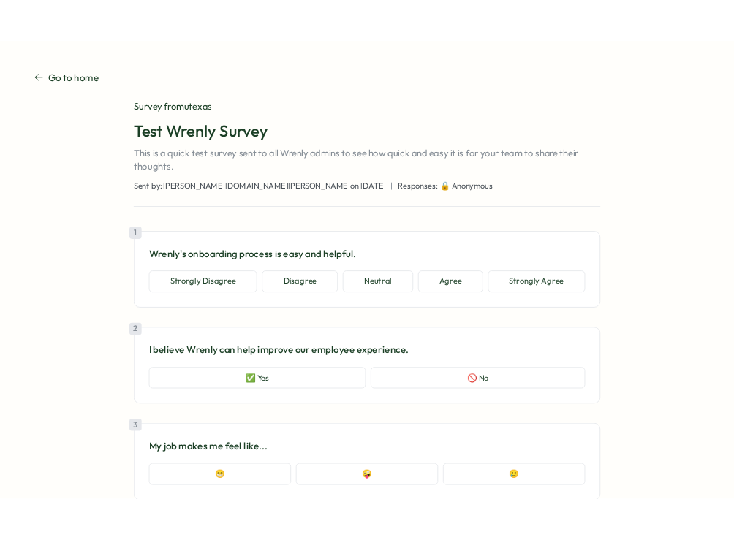
scroll to position [20, 0]
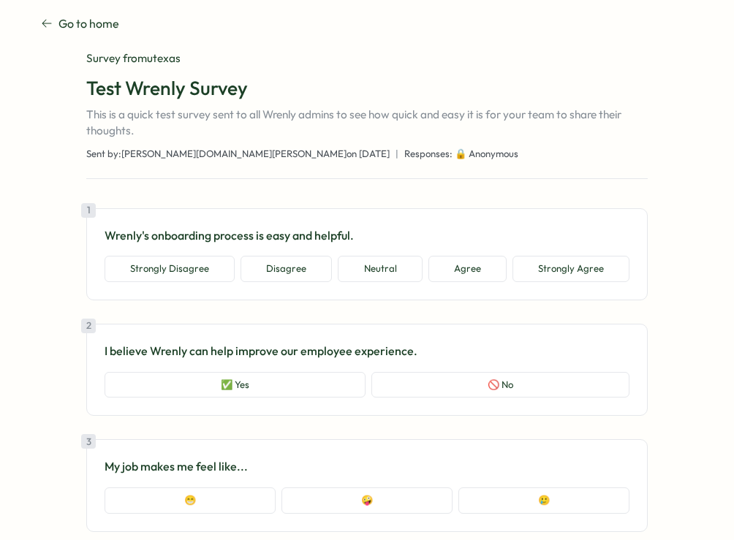
type textarea "*"
